Goal: Find specific page/section: Find specific page/section

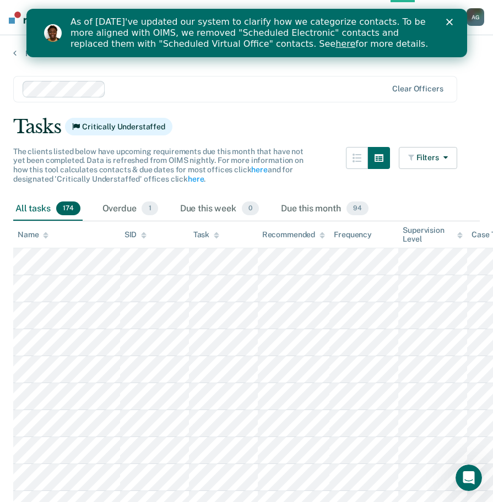
click at [452, 21] on div "Close" at bounding box center [450, 22] width 11 height 7
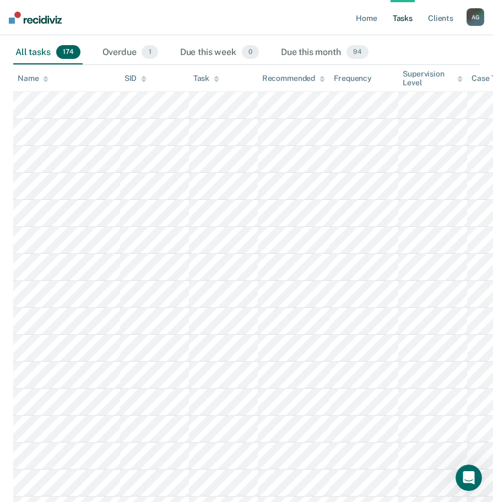
scroll to position [55, 0]
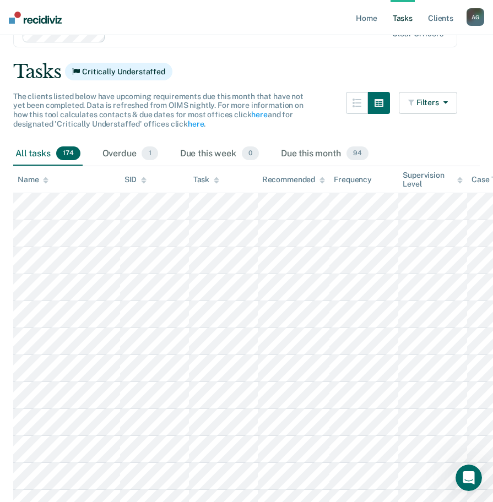
click at [45, 179] on icon at bounding box center [46, 178] width 6 height 3
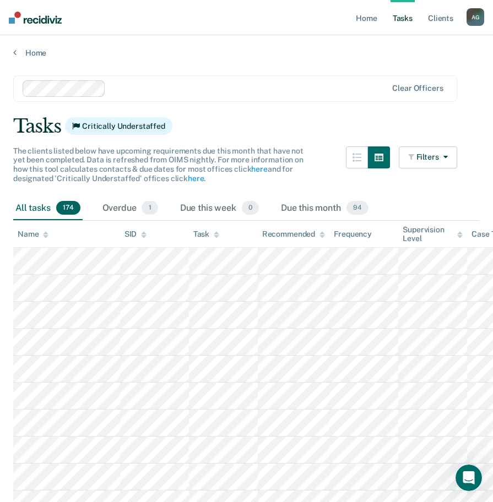
scroll to position [0, 0]
click at [361, 159] on icon "button" at bounding box center [356, 158] width 9 height 9
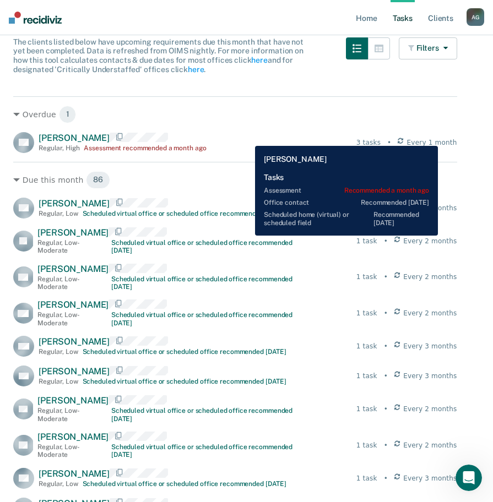
scroll to position [110, 0]
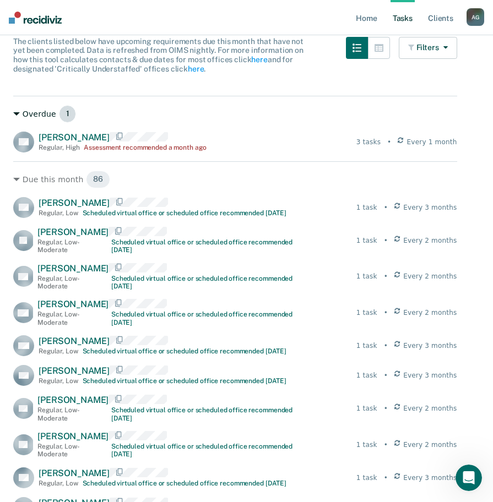
click at [15, 107] on div "Overdue 1" at bounding box center [235, 114] width 444 height 18
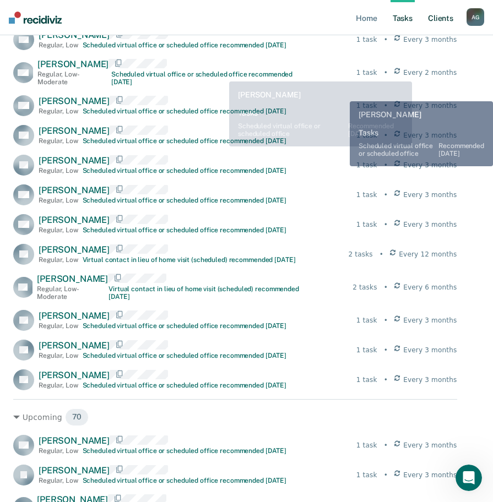
scroll to position [2621, 0]
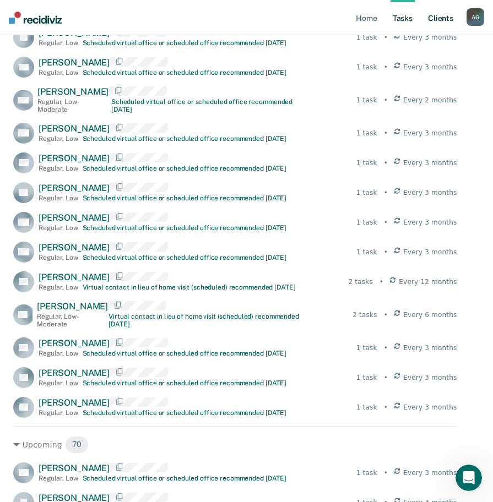
click at [448, 18] on link "Client s" at bounding box center [440, 17] width 30 height 35
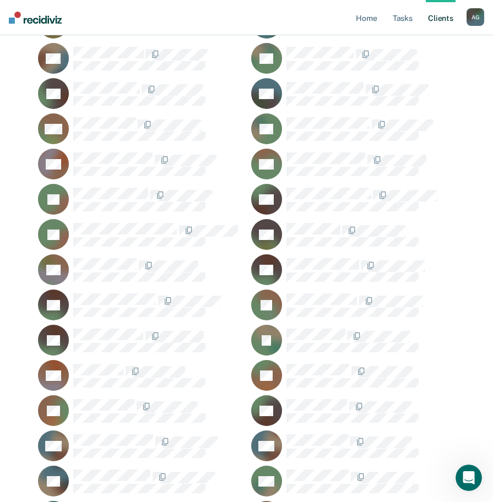
scroll to position [1464, 0]
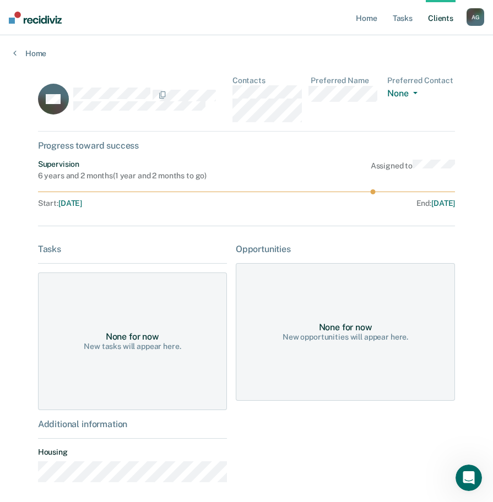
scroll to position [46, 0]
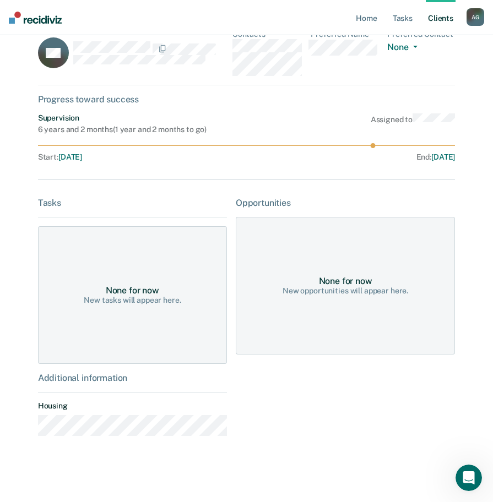
click at [156, 259] on div "None for now New tasks will appear here." at bounding box center [132, 295] width 189 height 138
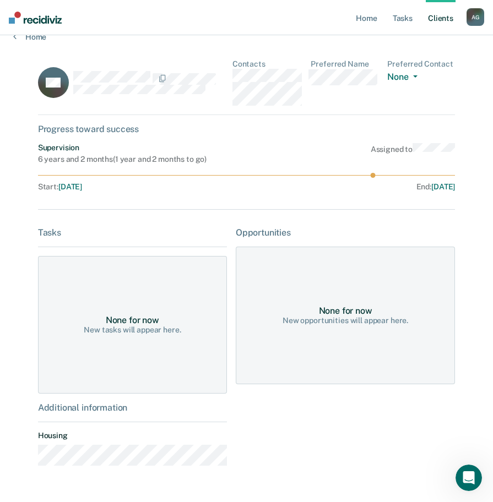
scroll to position [0, 0]
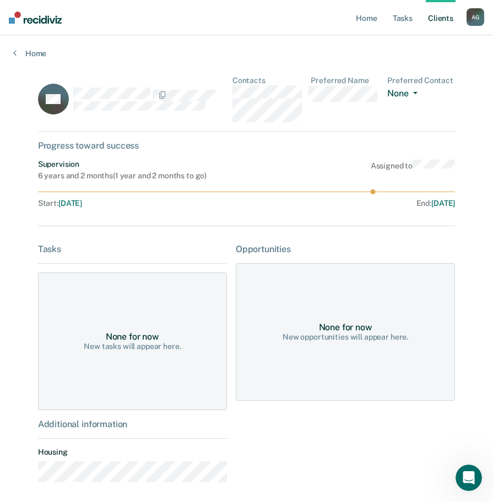
click at [416, 97] on button "None" at bounding box center [404, 94] width 34 height 13
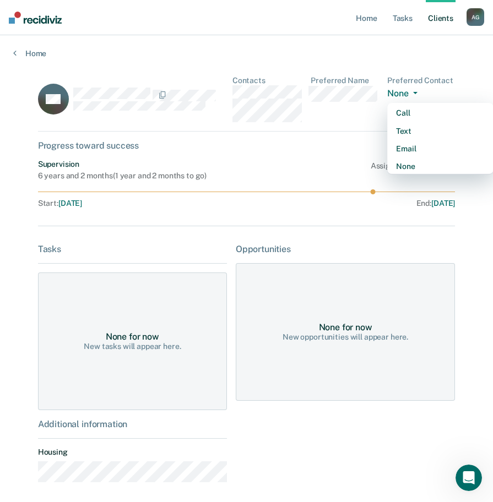
click at [416, 97] on button "None" at bounding box center [404, 94] width 34 height 13
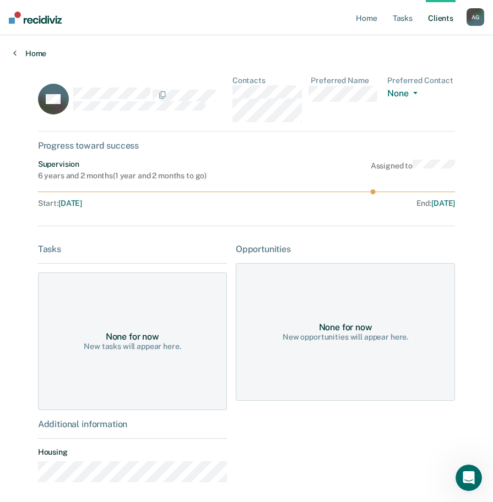
click at [22, 57] on link "Home" at bounding box center [246, 53] width 466 height 10
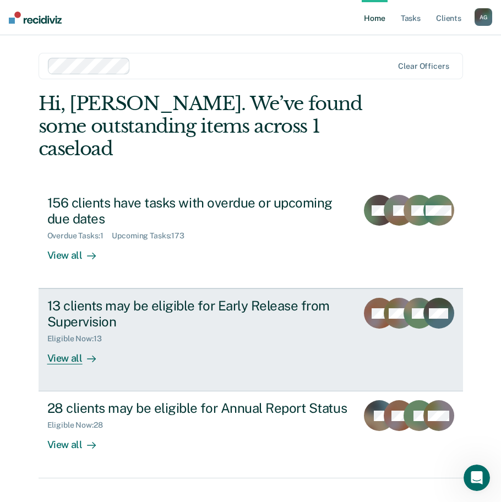
click at [72, 343] on div "View all" at bounding box center [78, 353] width 62 height 21
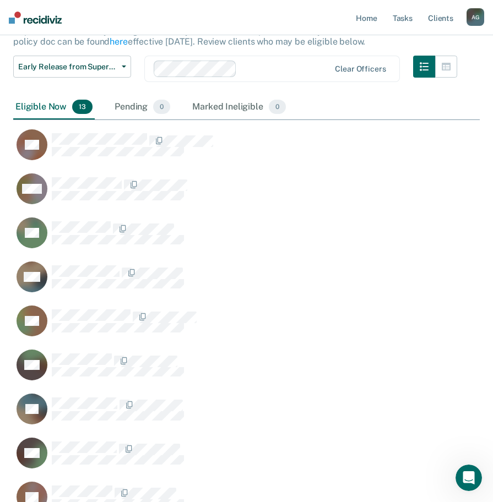
scroll to position [55, 0]
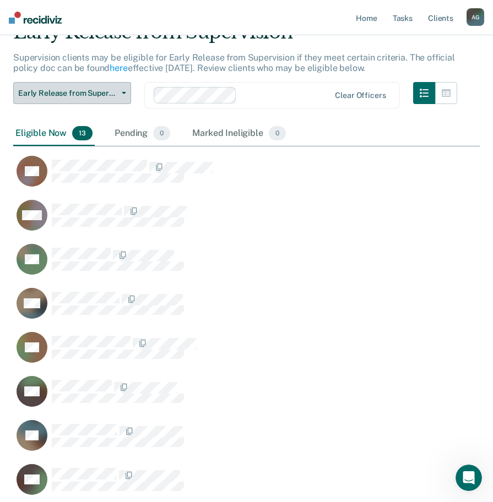
click at [120, 93] on span "button" at bounding box center [121, 93] width 9 height 2
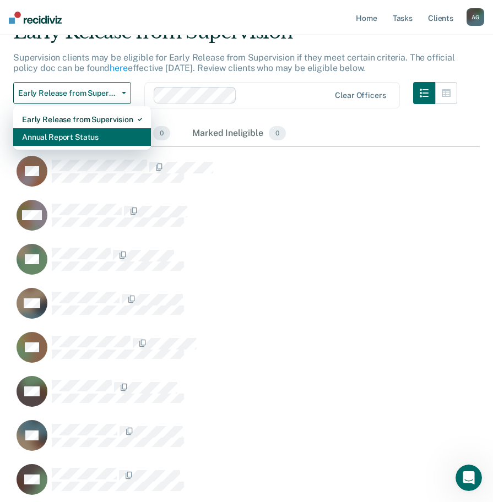
click at [85, 140] on div "Annual Report Status" at bounding box center [82, 137] width 120 height 18
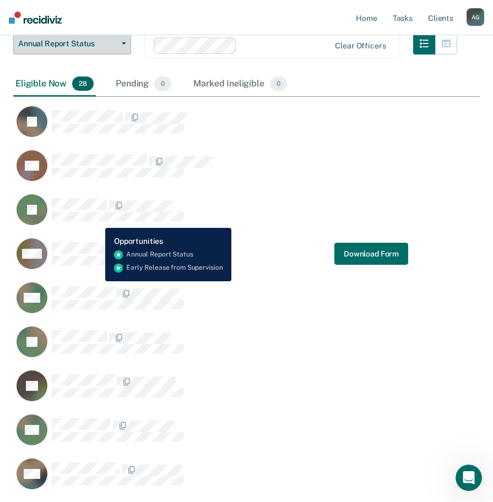
scroll to position [85, 0]
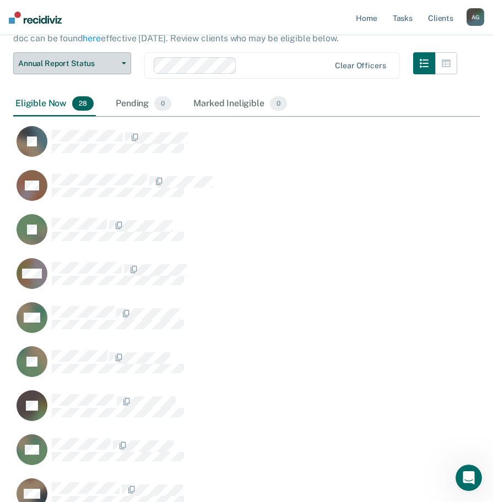
click at [112, 64] on span "Annual Report Status" at bounding box center [67, 63] width 99 height 9
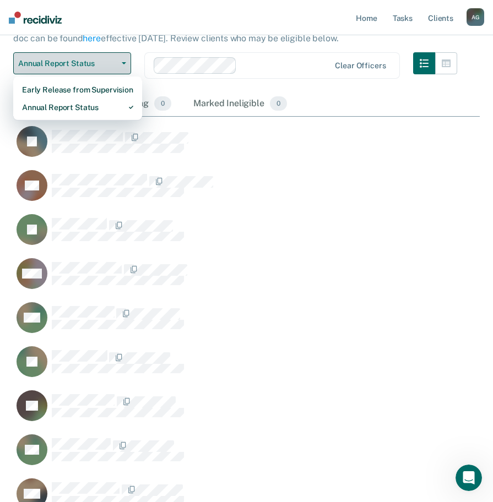
click at [112, 64] on span "Annual Report Status" at bounding box center [67, 63] width 99 height 9
